Goal: Task Accomplishment & Management: Manage account settings

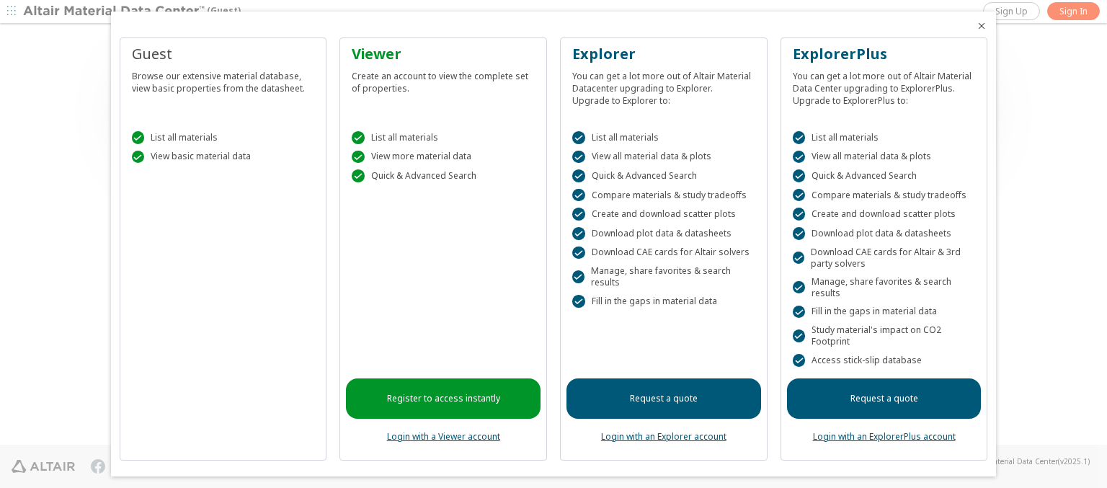
click at [975, 26] on icon "Close" at bounding box center [981, 26] width 12 height 12
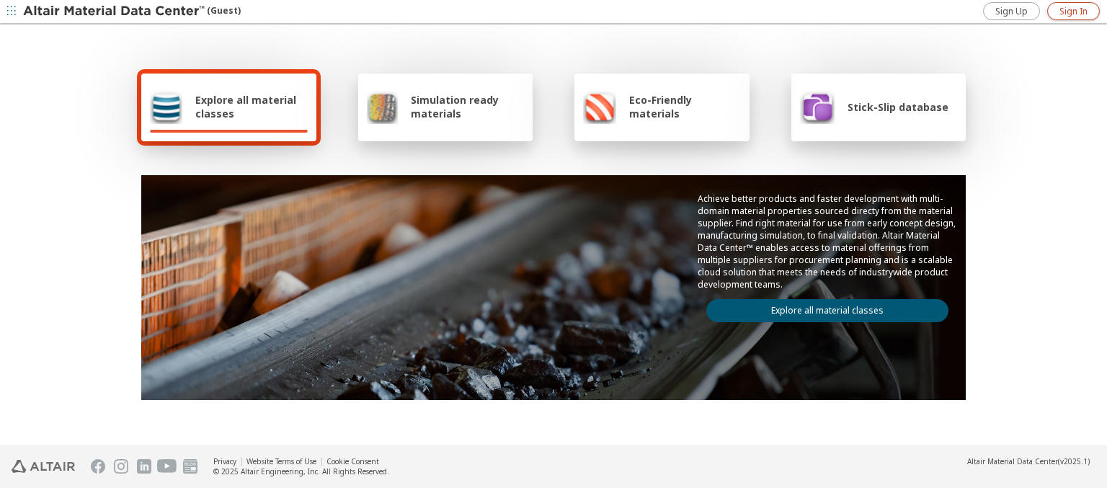
click at [1073, 11] on span "Sign In" at bounding box center [1073, 12] width 28 height 12
click at [115, 12] on img at bounding box center [115, 11] width 184 height 14
click at [246, 107] on span "Explore all material classes" at bounding box center [251, 106] width 112 height 27
click at [821, 307] on link "Explore all material classes" at bounding box center [827, 310] width 242 height 23
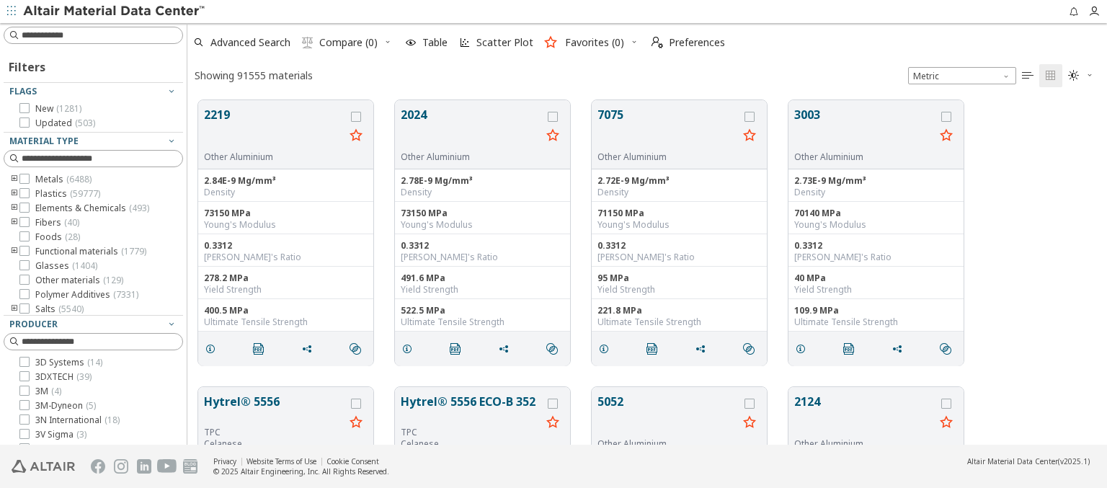
scroll to position [344, 908]
click at [356, 134] on icon "grid" at bounding box center [355, 135] width 17 height 18
click at [684, 43] on span "Preferences" at bounding box center [697, 42] width 56 height 10
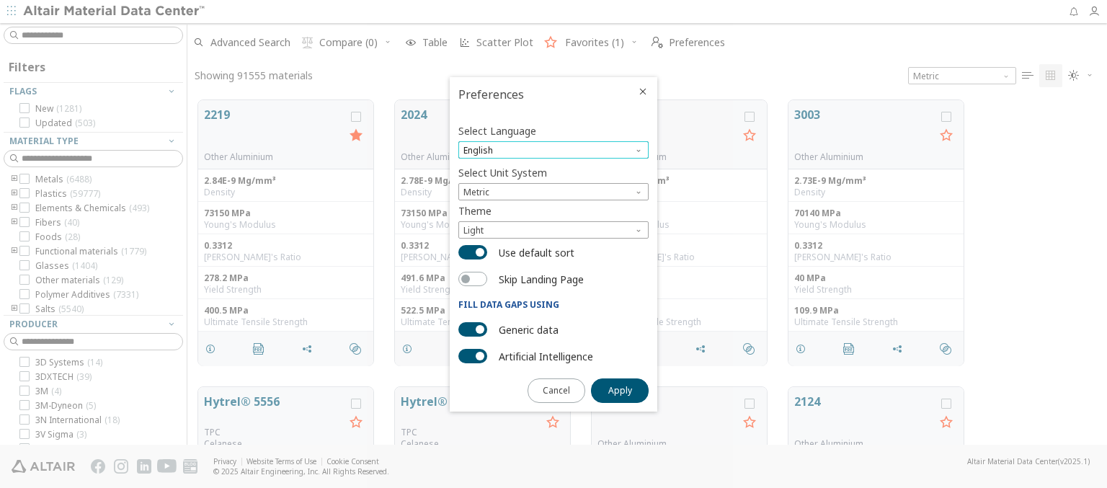
click at [553, 150] on span "English" at bounding box center [553, 149] width 190 height 17
click at [553, 185] on span "Deutsch" at bounding box center [553, 186] width 179 height 10
click at [620, 389] on span "Apply" at bounding box center [620, 391] width 24 height 12
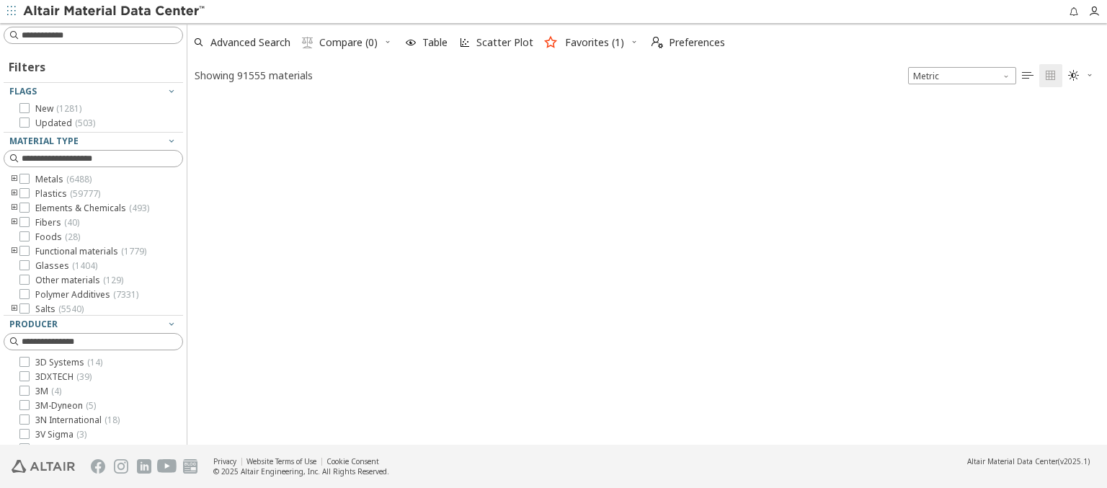
type input "*******"
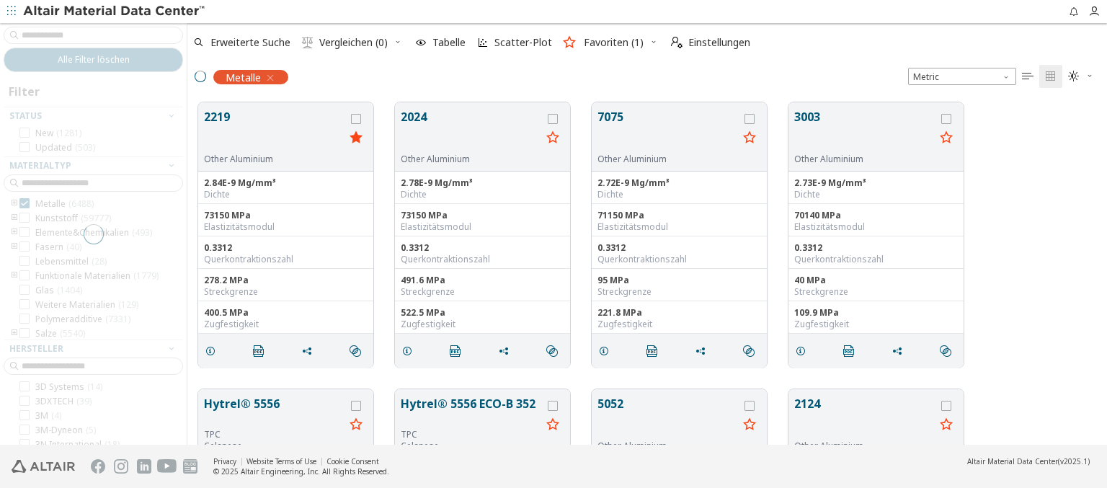
scroll to position [342, 908]
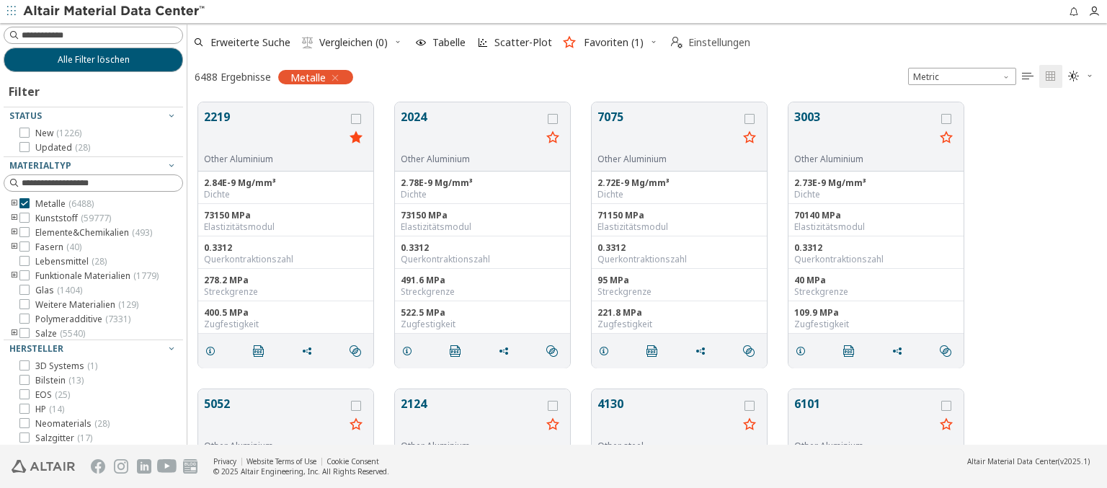
click at [710, 43] on span "Einstellungen" at bounding box center [719, 42] width 62 height 10
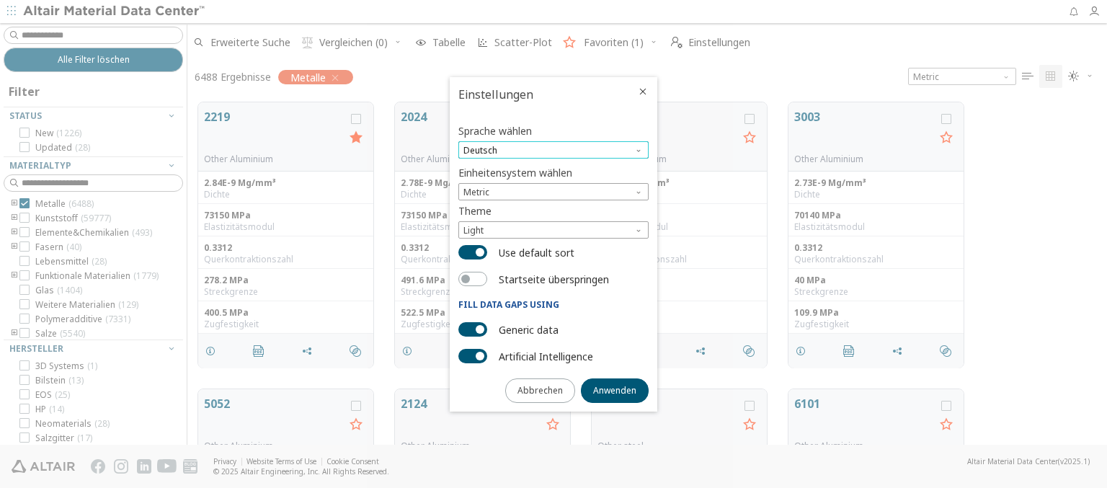
click at [553, 150] on span "Deutsch" at bounding box center [553, 149] width 190 height 17
click at [553, 168] on span "English" at bounding box center [553, 169] width 179 height 10
click at [615, 389] on span "Anwenden" at bounding box center [614, 391] width 43 height 12
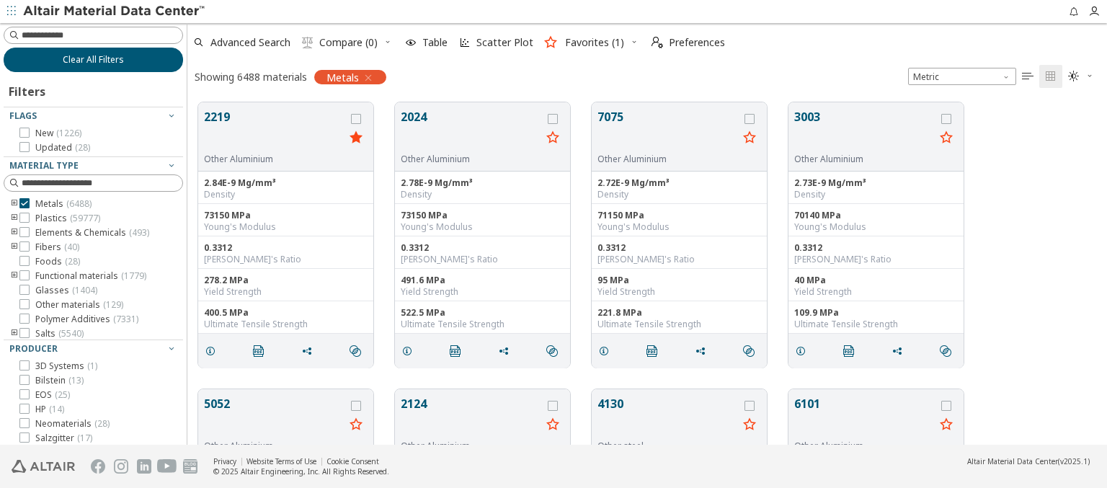
click at [88, 59] on span "Clear All Filters" at bounding box center [93, 60] width 61 height 12
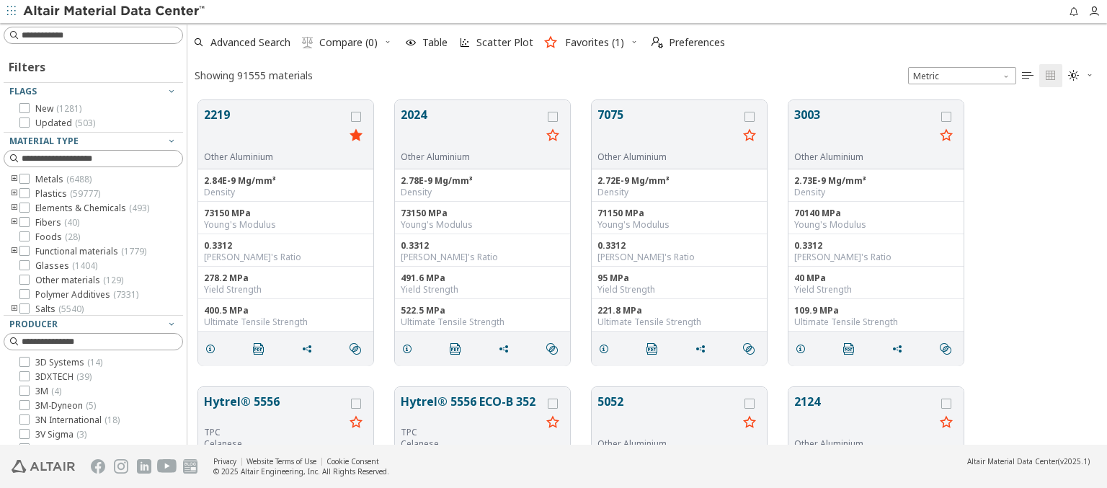
scroll to position [344, 908]
click at [115, 12] on img at bounding box center [115, 11] width 184 height 14
